Goal: Task Accomplishment & Management: Use online tool/utility

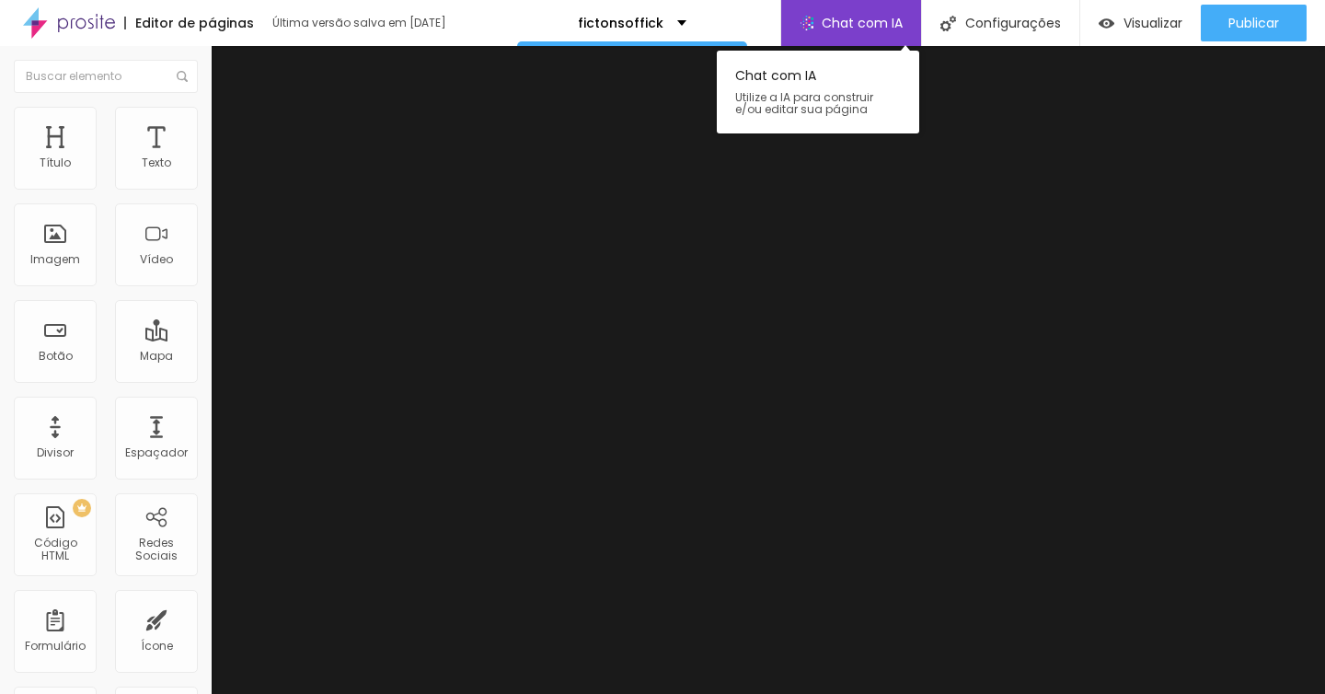
click at [846, 20] on span "Chat com IA" at bounding box center [862, 23] width 81 height 13
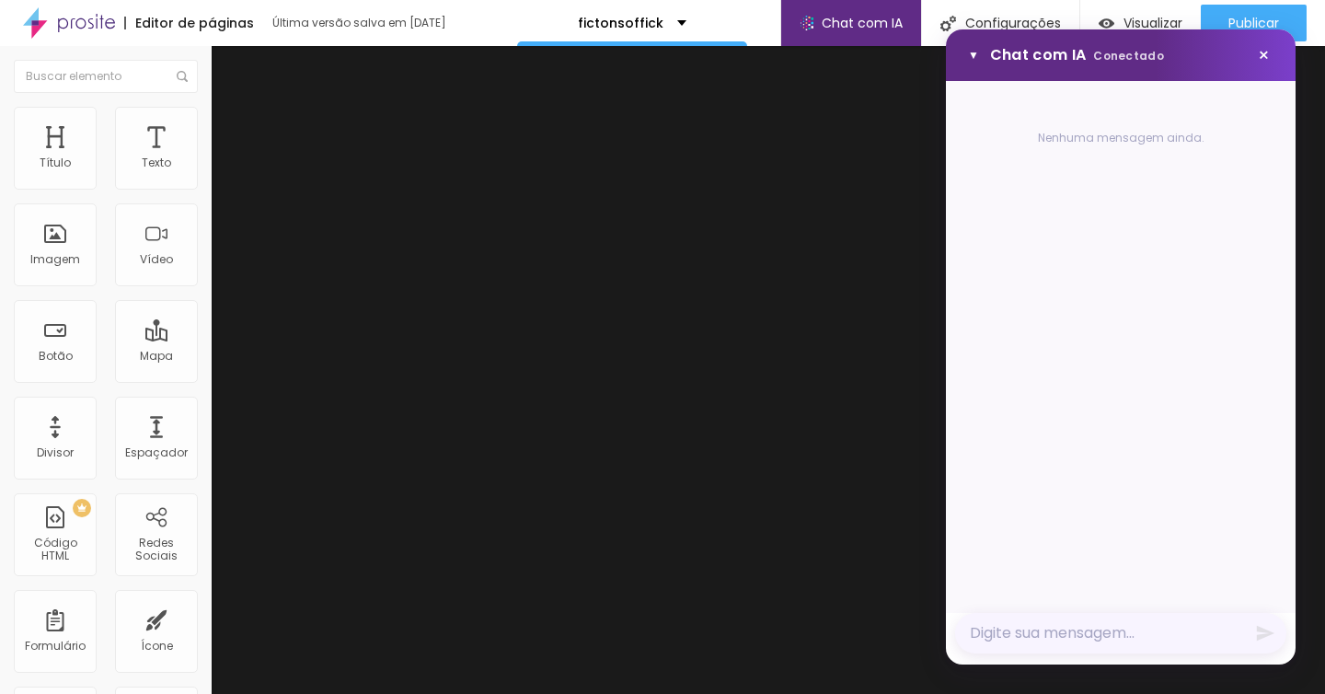
click at [1167, 633] on textarea "Mensagem" at bounding box center [1120, 633] width 331 height 40
type textarea "Quero mudar toda minha página pra vender melão"
click at [1267, 624] on icon "Enviar mensagem" at bounding box center [1265, 623] width 17 height 16
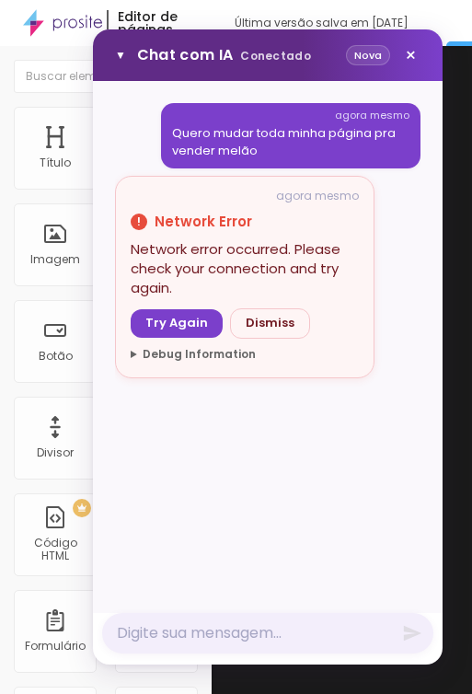
click at [279, 439] on div "agora mesmo Quero mudar toda minha página pra vender melão agora mesmo ! Networ…" at bounding box center [267, 358] width 305 height 510
click at [191, 324] on button "Try Again" at bounding box center [177, 323] width 92 height 29
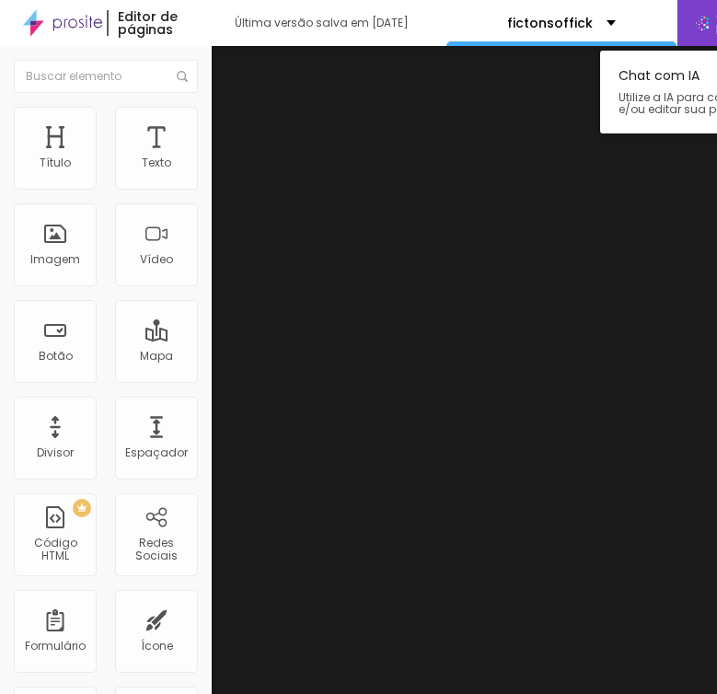
click at [471, 24] on img at bounding box center [702, 23] width 13 height 15
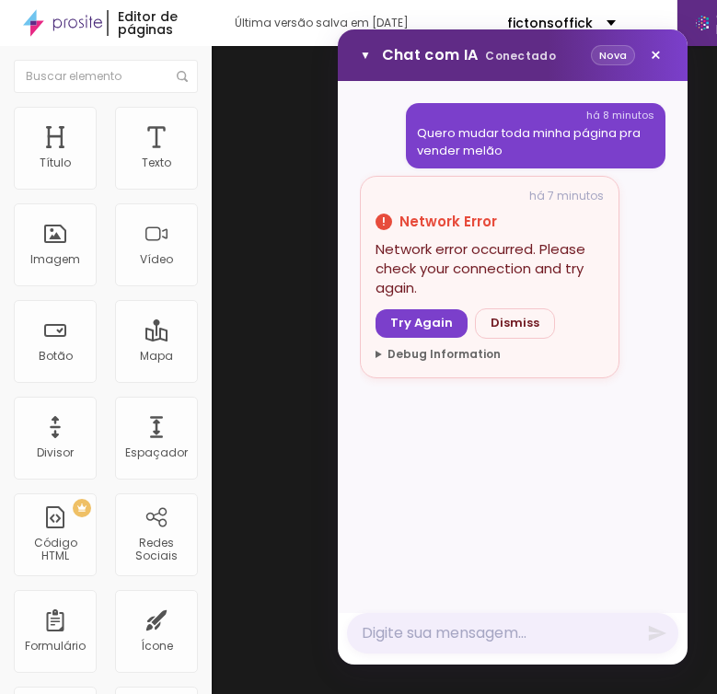
click at [471, 61] on button "Nova" at bounding box center [613, 55] width 44 height 21
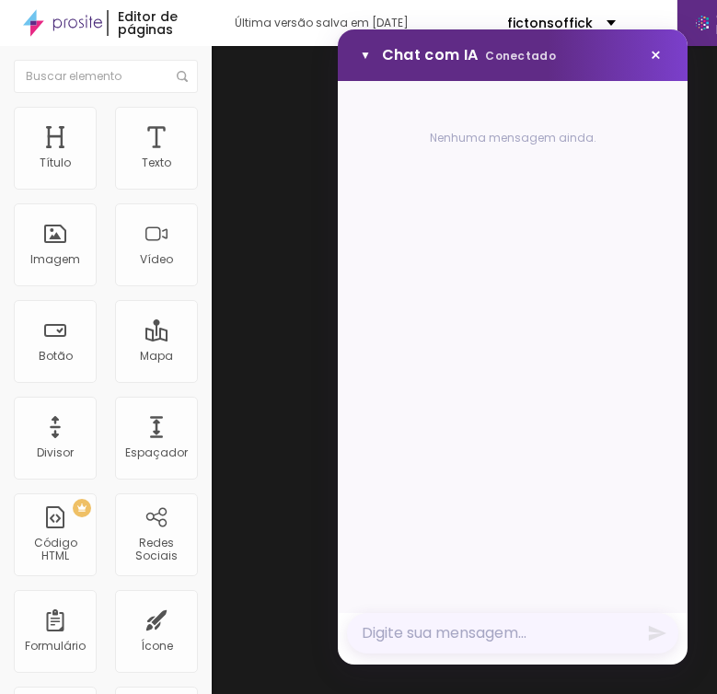
click at [453, 627] on textarea "Mensagem" at bounding box center [512, 633] width 331 height 40
type textarea "cara, quero vender caqui"
click at [471, 633] on icon "Enviar mensagem" at bounding box center [657, 634] width 17 height 16
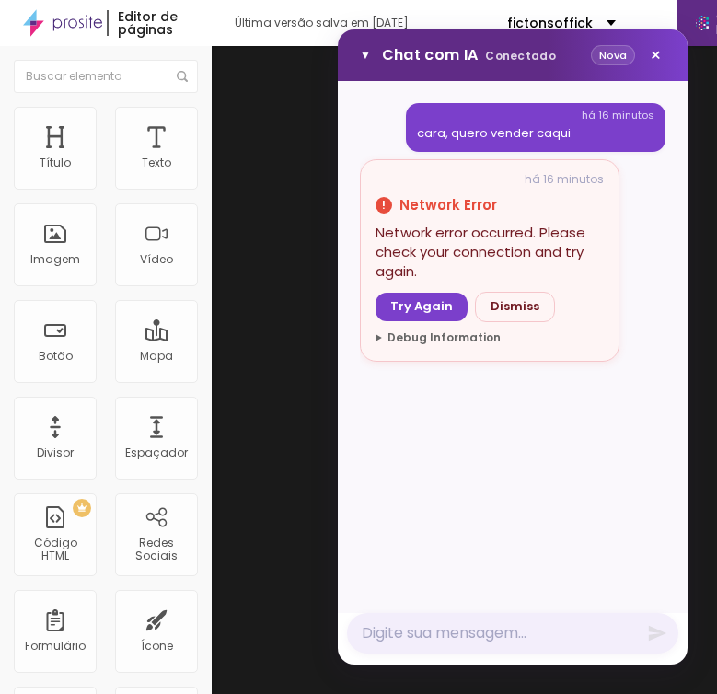
click at [443, 302] on button "Try Again" at bounding box center [421, 307] width 92 height 29
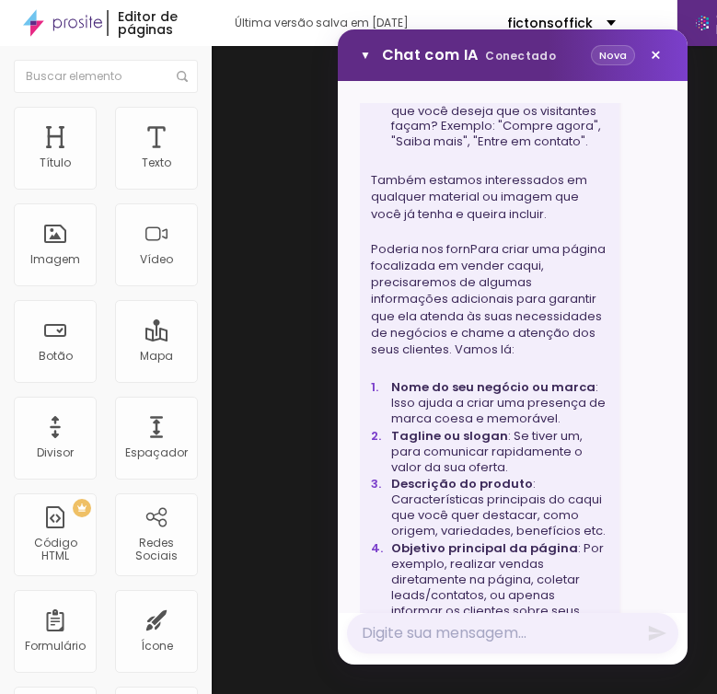
scroll to position [91983, 0]
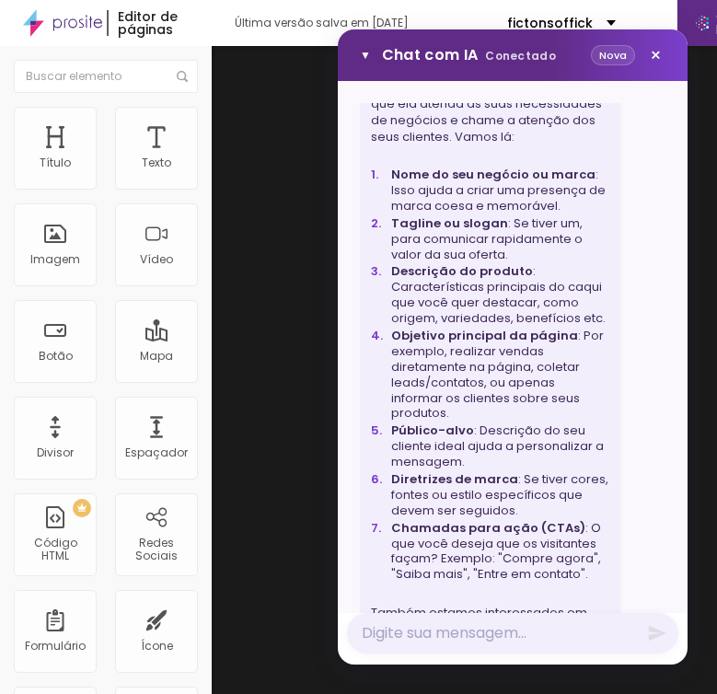
click at [471, 62] on button "Nova" at bounding box center [613, 55] width 44 height 21
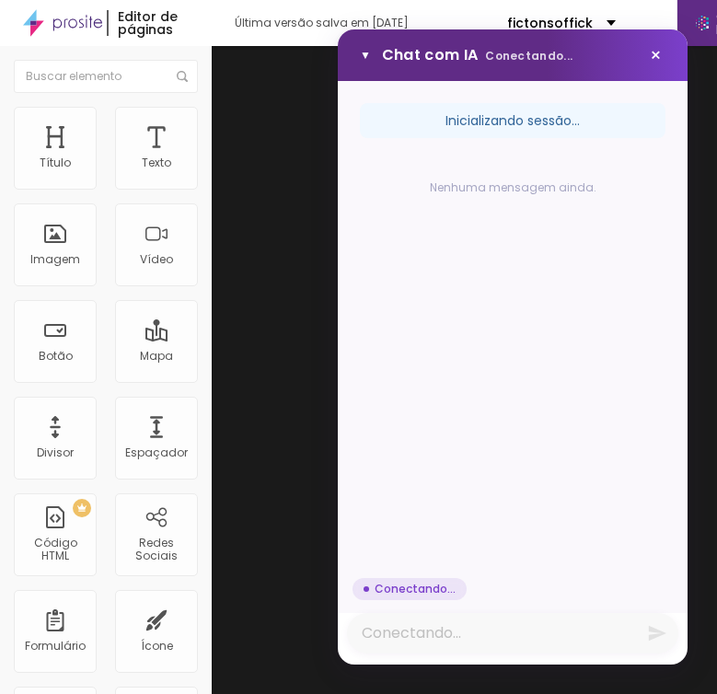
scroll to position [0, 0]
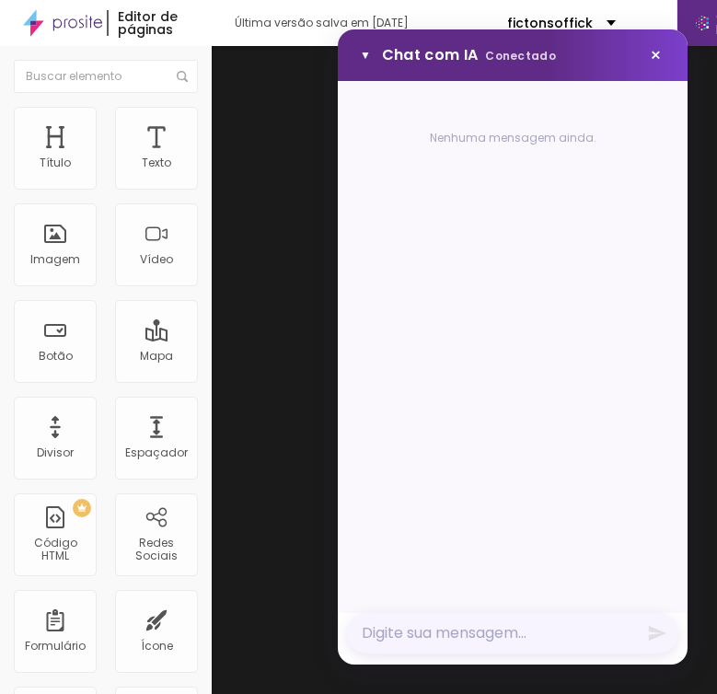
click at [471, 629] on textarea "Mensagem" at bounding box center [512, 633] width 331 height 40
click at [471, 628] on textarea "Mensagem" at bounding box center [512, 633] width 331 height 40
type textarea "quero uma página pra vender caqui"
click at [471, 638] on icon "Enviar mensagem" at bounding box center [657, 633] width 20 height 20
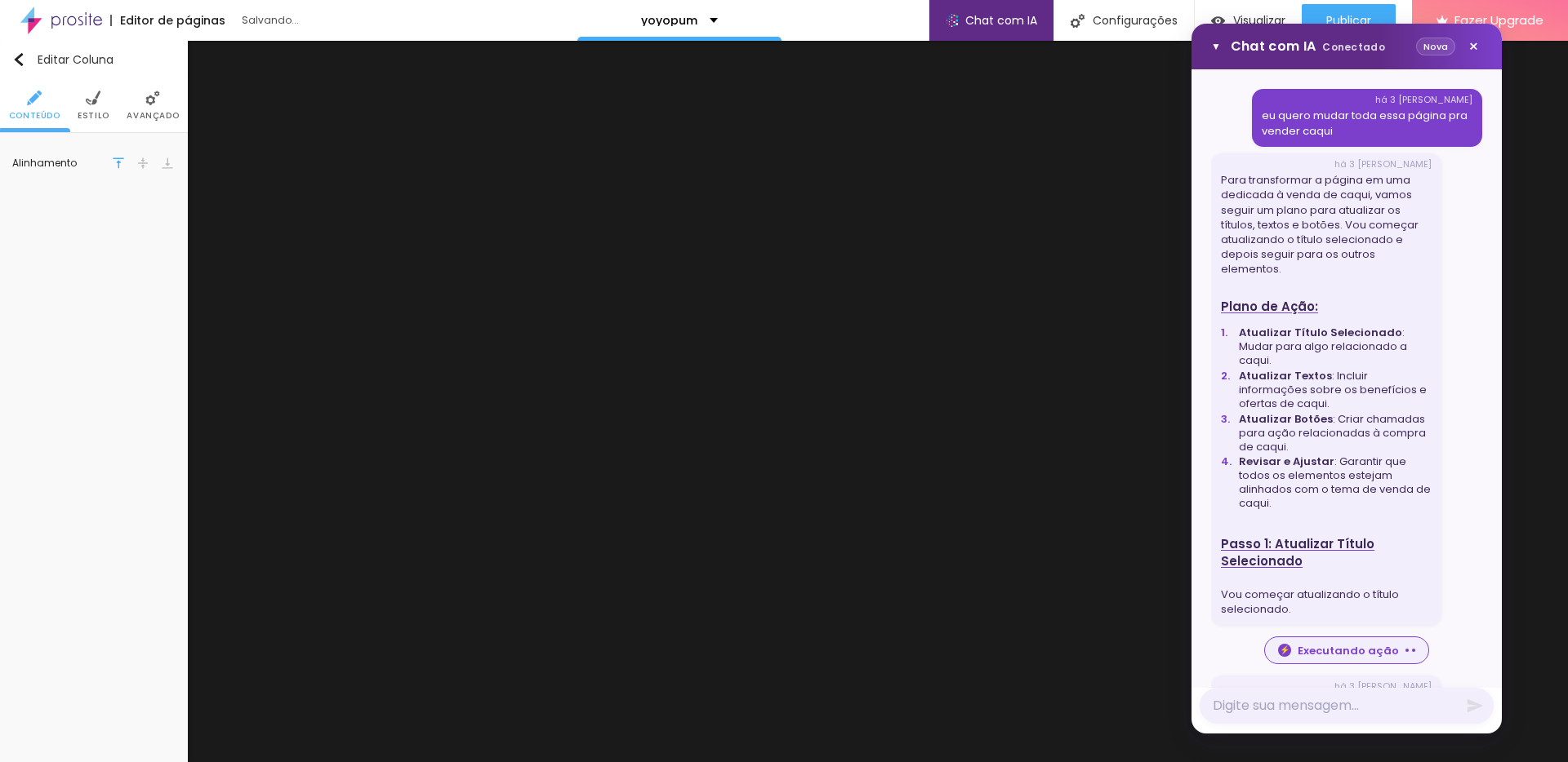
click at [155, 116] on span "Avançado" at bounding box center [153, 115] width 52 height 8
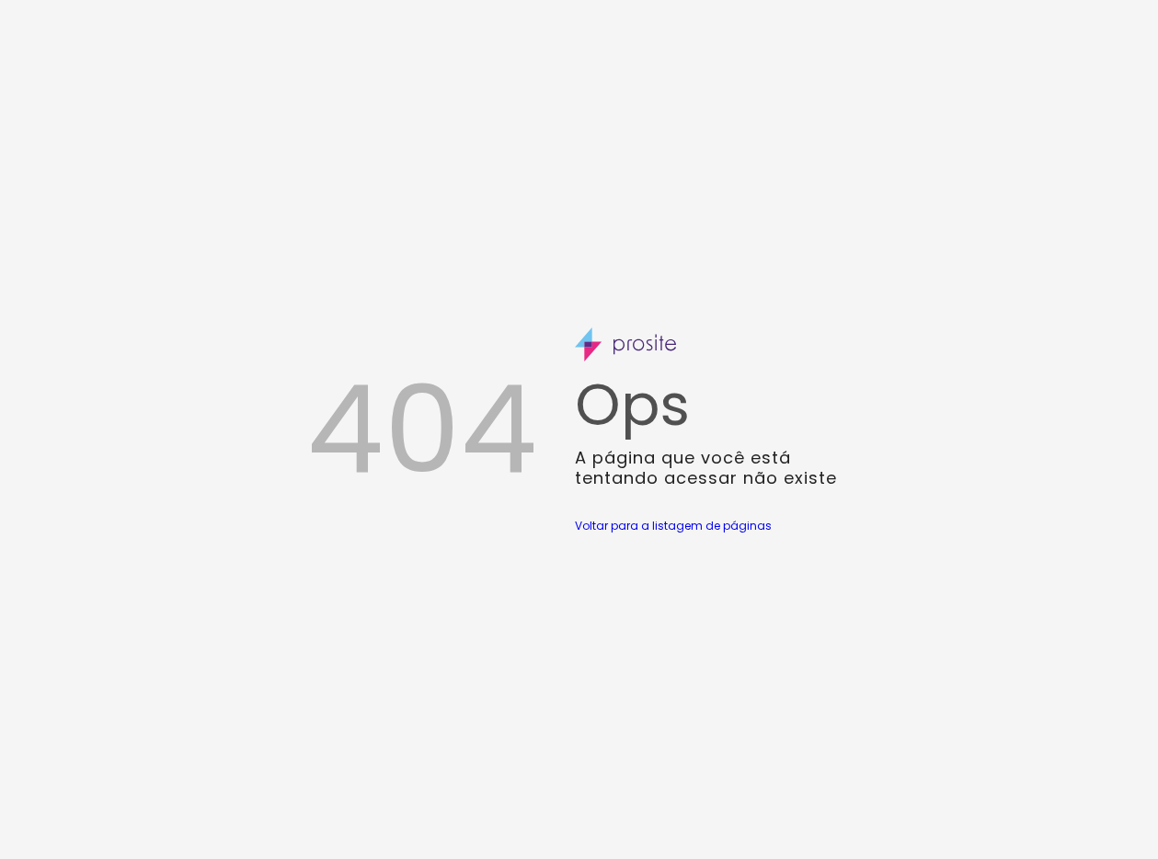
drag, startPoint x: 692, startPoint y: 276, endPoint x: 685, endPoint y: 297, distance: 22.4
click at [691, 276] on div "404 Ops A página que você está tentando acessar não existe Voltar para a listag…" at bounding box center [579, 429] width 1158 height 859
click at [980, 341] on div "404 Ops A página que você está tentando acessar não existe Voltar para a listag…" at bounding box center [579, 429] width 1158 height 859
